Goal: Transaction & Acquisition: Purchase product/service

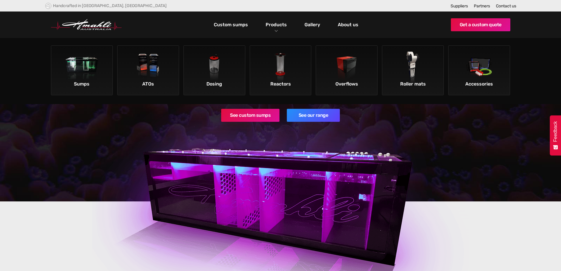
click at [280, 72] on img at bounding box center [280, 68] width 33 height 33
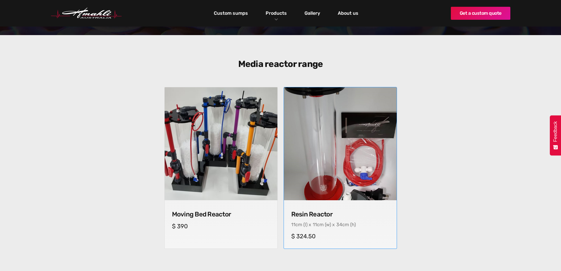
scroll to position [177, 0]
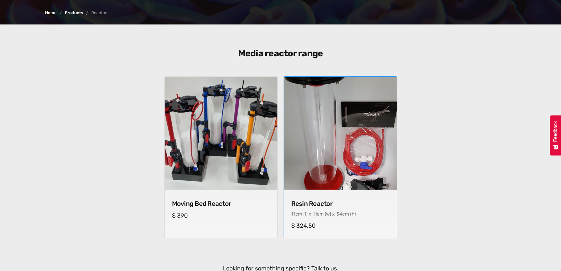
click at [323, 114] on img at bounding box center [340, 133] width 118 height 118
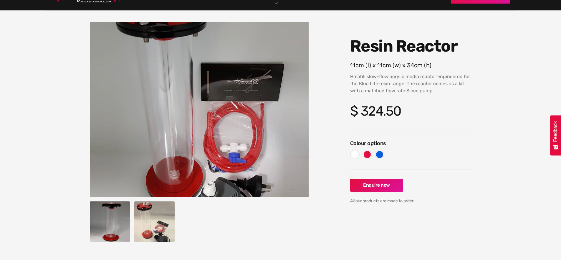
scroll to position [59, 0]
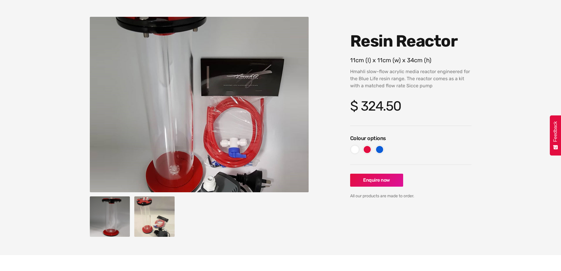
click at [156, 206] on img "open lightbox" at bounding box center [154, 216] width 40 height 40
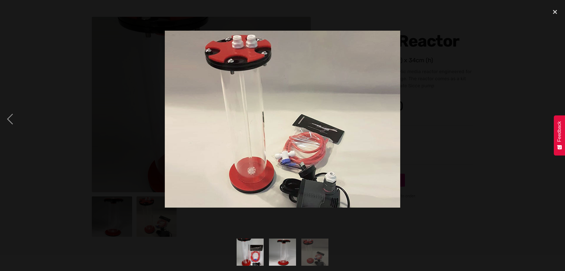
click at [125, 215] on div at bounding box center [282, 118] width 565 height 227
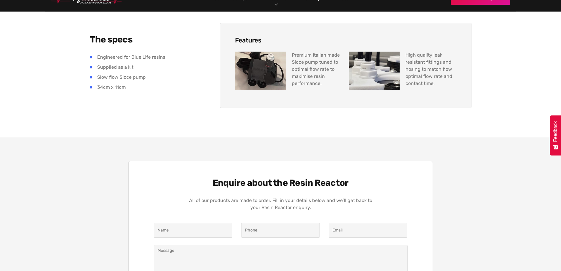
scroll to position [236, 0]
